Goal: Find specific page/section: Find specific page/section

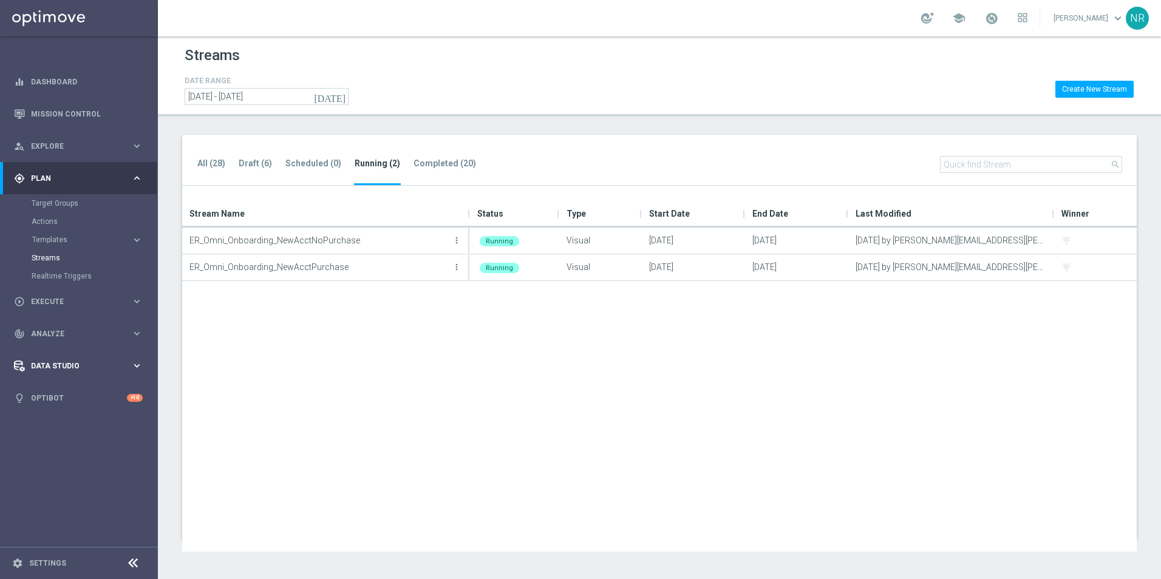
click at [64, 373] on div "Data Studio keyboard_arrow_right" at bounding box center [78, 366] width 157 height 32
click at [55, 304] on link "Attributes" at bounding box center [79, 300] width 95 height 10
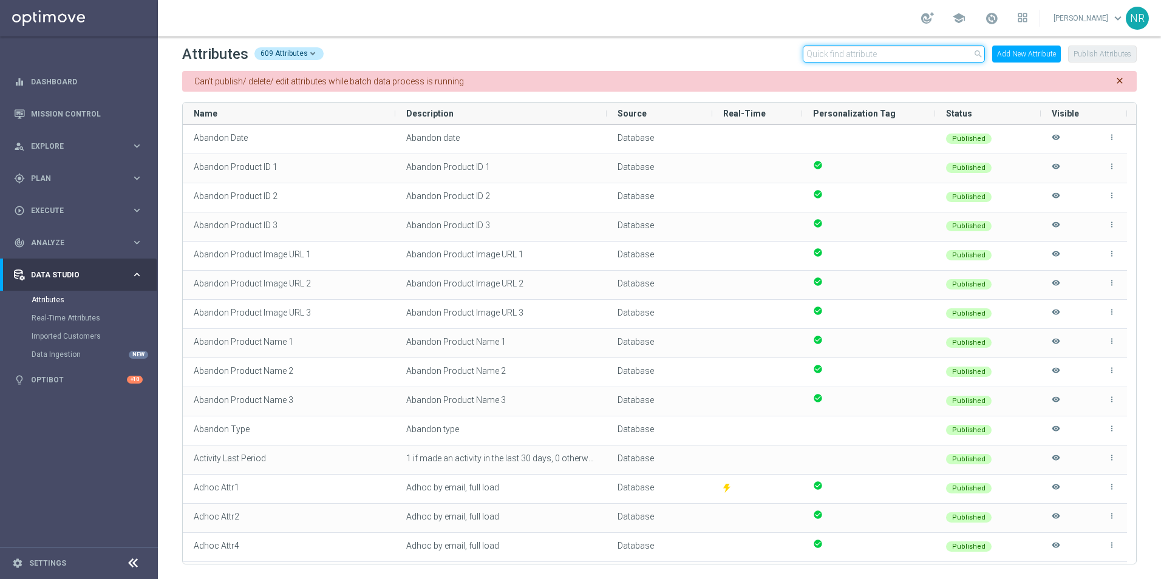
click at [851, 55] on input "text" at bounding box center [894, 54] width 182 height 17
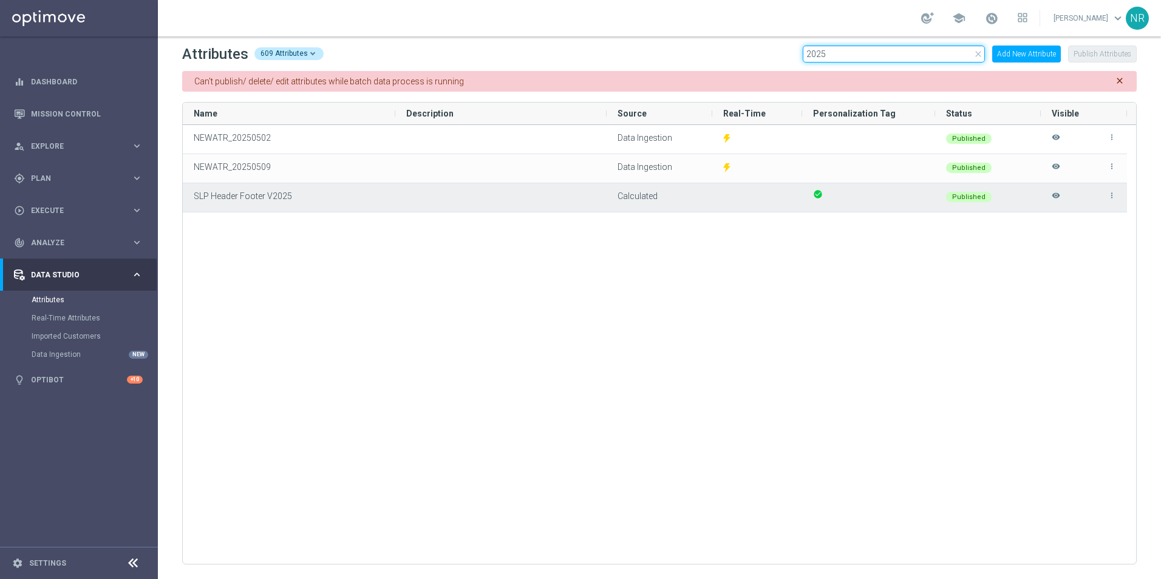
type input "2025"
click at [1113, 200] on div "more_vert visibility" at bounding box center [1084, 197] width 64 height 27
click at [1112, 197] on icon "more_vert" at bounding box center [1112, 195] width 9 height 9
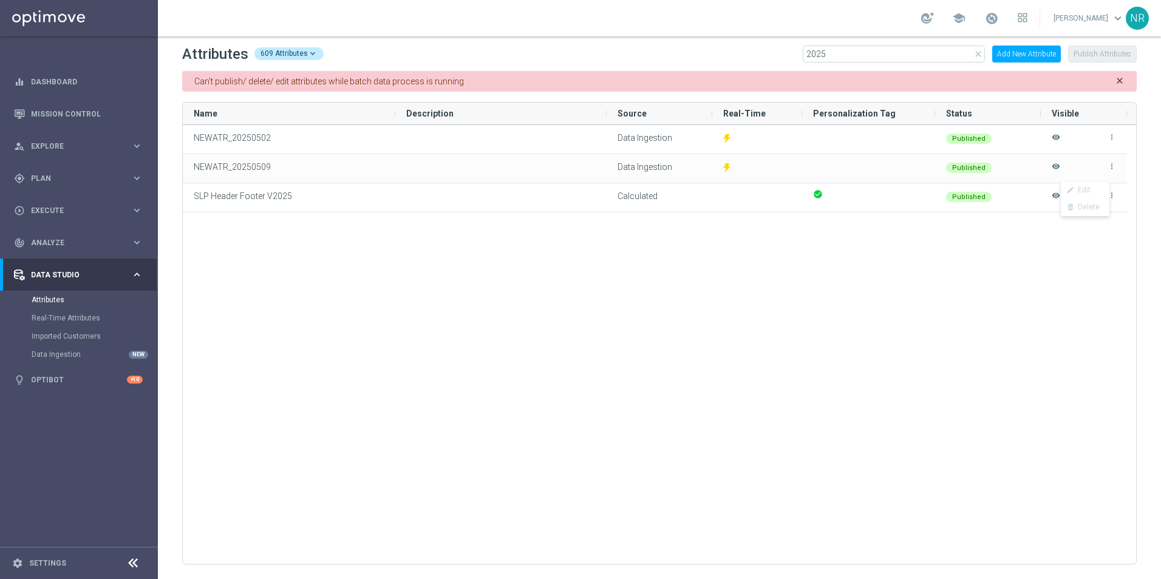
click at [171, 165] on div "Attributes 609 Attributes close 2025 Add New Attribute Publish Attributes Can't…" at bounding box center [659, 307] width 1003 height 543
